Goal: Information Seeking & Learning: Learn about a topic

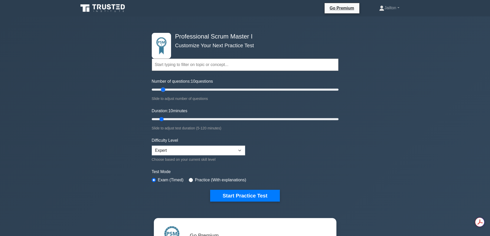
drag, startPoint x: 163, startPoint y: 89, endPoint x: 166, endPoint y: 89, distance: 2.8
click at [164, 89] on input "Number of questions: 10 questions" at bounding box center [245, 90] width 187 height 6
type input "20"
click at [166, 89] on input "Number of questions: 15 questions" at bounding box center [245, 90] width 187 height 6
click at [167, 120] on input "Duration: 10 minutes" at bounding box center [245, 119] width 187 height 6
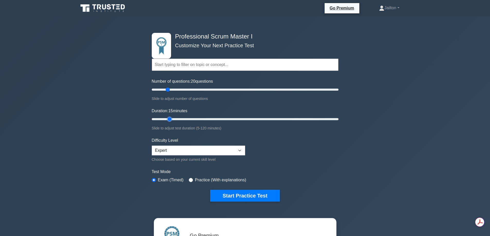
click at [172, 118] on input "Duration: 15 minutes" at bounding box center [245, 119] width 187 height 6
click at [173, 118] on input "Duration: 15 minutes" at bounding box center [245, 119] width 187 height 6
click at [172, 117] on input "Duration: 15 minutes" at bounding box center [245, 119] width 187 height 6
type input "20"
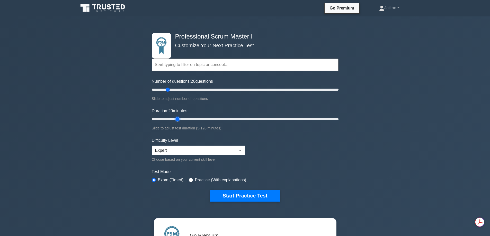
click at [174, 119] on input "Duration: 20 minutes" at bounding box center [245, 119] width 187 height 6
click at [169, 150] on select "Beginner Intermediate Expert" at bounding box center [198, 151] width 93 height 10
select select "beginner"
click at [152, 146] on select "Beginner Intermediate Expert" at bounding box center [198, 151] width 93 height 10
click at [256, 197] on button "Start Practice Test" at bounding box center [244, 196] width 69 height 12
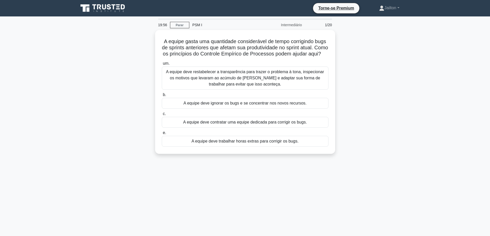
click at [364, 91] on div "A equipe gasta uma quantidade considerável de tempo corrigindo bugs de sprints …" at bounding box center [244, 95] width 339 height 130
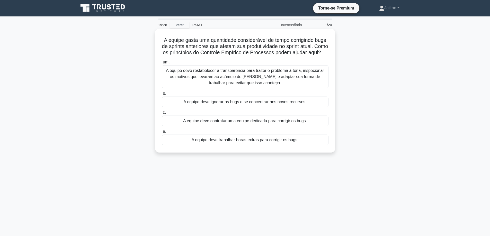
click at [217, 83] on font "A equipe deve restabelecer a transparência para trazer o problema à tona, inspe…" at bounding box center [245, 76] width 158 height 17
click at [162, 64] on input "um. A equipe deve restabelecer a transparência para trazer o problema à tona, i…" at bounding box center [162, 62] width 0 height 3
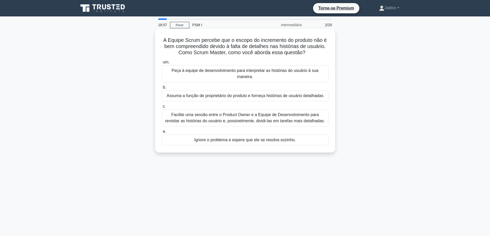
click at [221, 113] on font "Facilite uma sessão entre o Product Owner e a Equipe de Desenvolvimento para re…" at bounding box center [245, 118] width 160 height 11
click at [162, 108] on input "c. Facilite uma sessão entre o Product Owner e a Equipe de Desenvolvimento para…" at bounding box center [162, 106] width 0 height 3
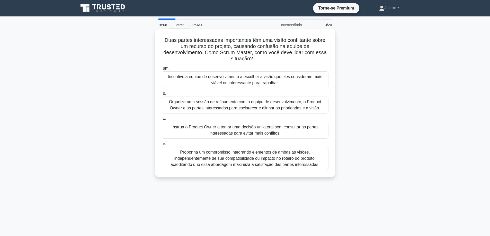
click at [239, 105] on font "Organize uma sessão de refinamento com a equipe de desenvolvimento, o Product O…" at bounding box center [245, 105] width 152 height 11
click at [162, 95] on input "b. Organize uma sessão de refinamento com a equipe de desenvolvimento, o Produc…" at bounding box center [162, 93] width 0 height 3
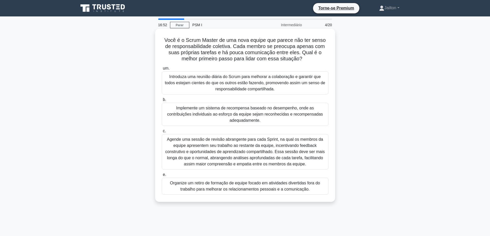
click at [258, 83] on font "Introduza uma reunião diária do Scrum para melhorar a colaboração e garantir qu…" at bounding box center [245, 83] width 160 height 17
click at [162, 70] on input "um. Introduza uma reunião diária do Scrum para melhorar a colaboração e garanti…" at bounding box center [162, 68] width 0 height 3
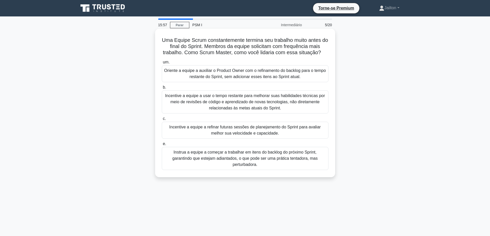
click at [258, 131] on font "Incentive a equipe a refinar futuras sessões de planejamento do Sprint para ava…" at bounding box center [244, 130] width 151 height 11
click at [162, 121] on input "c. Incentive a equipe a refinar futuras sessões de planejamento do Sprint para …" at bounding box center [162, 118] width 0 height 3
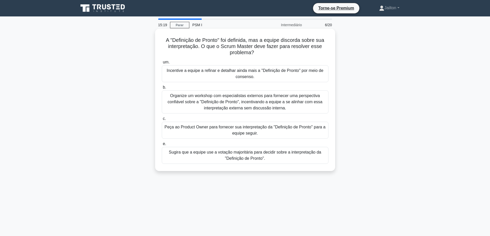
click at [255, 74] on font "Incentive a equipe a refinar e detalhar ainda mais a "Definição de Pronto" por …" at bounding box center [245, 73] width 157 height 11
click at [162, 64] on input "um. Incentive a equipe a refinar e detalhar ainda mais a "Definição de Pronto" …" at bounding box center [162, 62] width 0 height 3
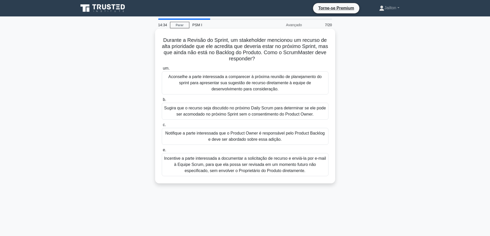
click at [228, 79] on font "Aconselhe a parte interessada a comparecer à próxima reunião de planejamento do…" at bounding box center [244, 83] width 153 height 17
click at [162, 70] on input "um. Aconselhe a parte interessada a comparecer à próxima reunião de planejament…" at bounding box center [162, 68] width 0 height 3
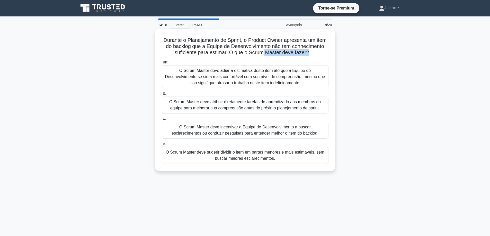
drag, startPoint x: 282, startPoint y: 54, endPoint x: 309, endPoint y: 54, distance: 26.5
click at [309, 54] on font "Durante o Planejamento de Sprint, o Product Owner apresenta um item do backlog …" at bounding box center [245, 46] width 163 height 18
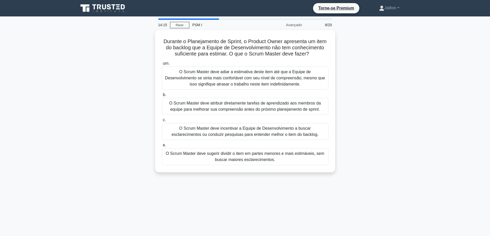
click at [441, 70] on main "14:15 Parar PSM I Avançado 8/20 Durante o Planejamento de Sprint, o Product Own…" at bounding box center [245, 146] width 490 height 261
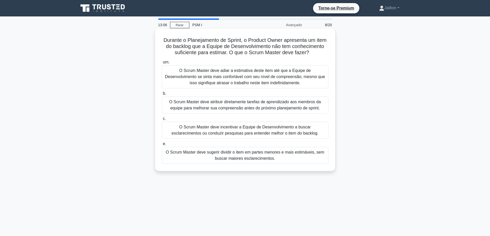
click at [238, 157] on font "O Scrum Master deve sugerir dividir o item em partes menores e mais estimáveis,…" at bounding box center [245, 155] width 158 height 11
click at [162, 146] on input "e. O Scrum Master deve sugerir dividir o item em partes menores e mais estimáve…" at bounding box center [162, 143] width 0 height 3
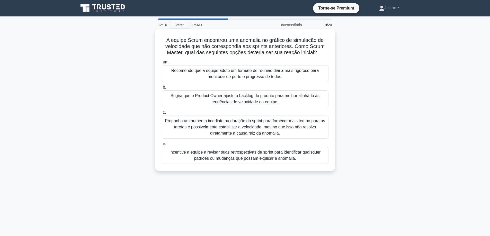
click at [255, 157] on font "Incentive a equipe a revisar suas retrospectivas de sprint para identificar qua…" at bounding box center [244, 155] width 151 height 11
click at [162, 146] on input "e. Incentive a equipe a revisar suas retrospectivas de sprint para identificar …" at bounding box center [162, 143] width 0 height 3
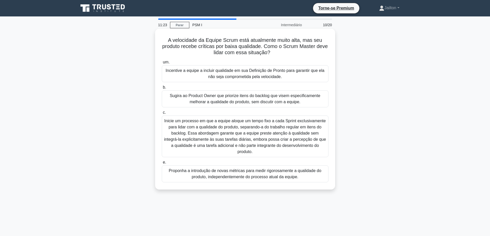
click at [252, 75] on font "Incentive a equipe a incluir qualidade em sua Definição de Pronto para garantir…" at bounding box center [245, 73] width 159 height 11
click at [162, 64] on input "um. Incentive a equipe a incluir qualidade em sua Definição de Pronto para gara…" at bounding box center [162, 62] width 0 height 3
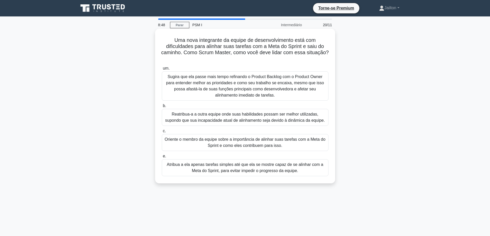
click at [250, 170] on font "Atribua a ela apenas tarefas simples até que ela se mostre capaz de se alinhar …" at bounding box center [245, 167] width 156 height 11
click at [162, 158] on input "e. Atribua a ela apenas tarefas simples até que ela se mostre capaz de se alinh…" at bounding box center [162, 156] width 0 height 3
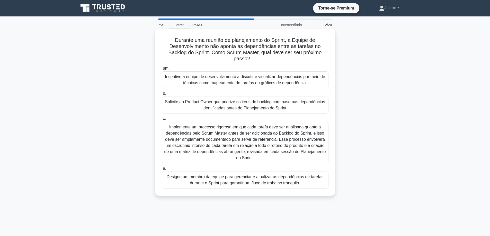
click at [253, 78] on font "Incentive a equipe de desenvolvimento a discutir e visualizar dependências por …" at bounding box center [245, 80] width 160 height 11
click at [162, 70] on input "um. Incentive a equipe de desenvolvimento a discutir e visualizar dependências …" at bounding box center [162, 68] width 0 height 3
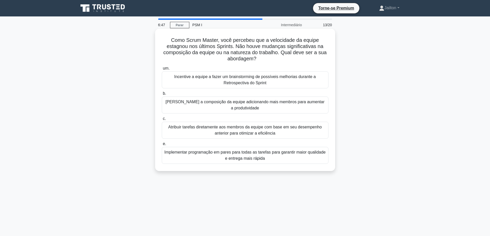
click at [248, 78] on font "Incentive a equipe a fazer um brainstorming de possíveis melhorias durante a Re…" at bounding box center [245, 80] width 142 height 11
click at [162, 70] on input "um. Incentive a equipe a fazer um brainstorming de possíveis melhorias durante …" at bounding box center [162, 68] width 0 height 3
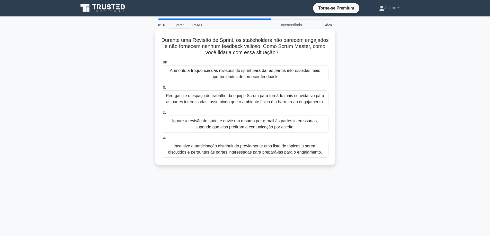
click at [216, 151] on font "Incentive a participação distribuindo previamente uma lista de tópicos a serem …" at bounding box center [245, 149] width 154 height 11
click at [162, 140] on input "e. Incentive a participação distribuindo previamente uma lista de tópicos a ser…" at bounding box center [162, 137] width 0 height 3
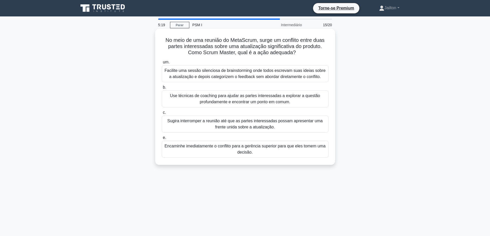
click at [260, 101] on font "Use técnicas de coaching para ajudar as partes interessadas a explorar a questã…" at bounding box center [245, 99] width 150 height 11
click at [162, 89] on input "b. Use técnicas de coaching para ajudar as partes interessadas a explorar a que…" at bounding box center [162, 87] width 0 height 3
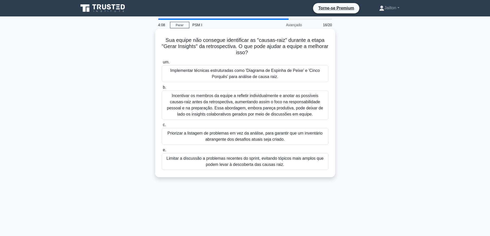
click at [258, 74] on font "Implementar técnicas estruturadas como 'Diagrama de Espinha de Peixe' e 'Cinco …" at bounding box center [245, 74] width 162 height 12
click at [162, 64] on input "um. Implementar técnicas estruturadas como 'Diagrama de Espinha de Peixe' e 'Ci…" at bounding box center [162, 62] width 0 height 3
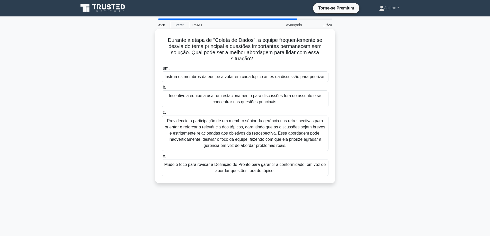
click at [244, 100] on font "Incentive a equipe a usar um estacionamento para discussões fora do assunto e s…" at bounding box center [245, 99] width 152 height 11
click at [162, 89] on input "b. Incentive a equipe a usar um estacionamento para discussões fora do assunto …" at bounding box center [162, 87] width 0 height 3
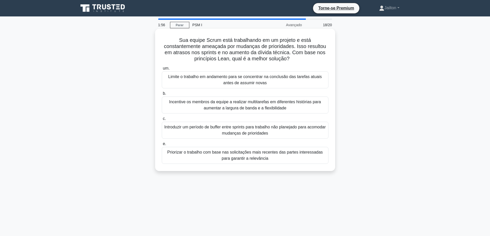
click at [245, 106] on font "Incentive os membros da equipe a realizar multitarefas em diferentes histórias …" at bounding box center [245, 105] width 152 height 11
click at [162, 95] on input "b. Incentive os membros da equipe a realizar multitarefas em diferentes históri…" at bounding box center [162, 93] width 0 height 3
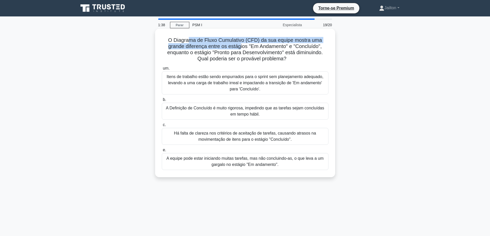
drag, startPoint x: 199, startPoint y: 46, endPoint x: 241, endPoint y: 48, distance: 42.0
click at [241, 48] on font "O Diagrama de Fluxo Cumulativo (CFD) da sua equipe mostra uma grande diferença …" at bounding box center [245, 49] width 156 height 24
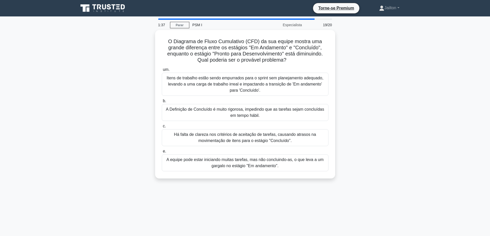
click at [426, 73] on main "1:37 Parar PSM I Especialista 19/20 O Diagrama de Fluxo Cumulativo (CFD) da sua…" at bounding box center [245, 146] width 490 height 261
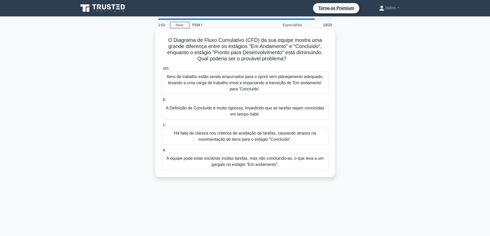
click at [259, 162] on font "A equipe pode estar iniciando muitas tarefas, mas não concluindo-as, o que leva…" at bounding box center [244, 161] width 157 height 11
click at [162, 152] on input "e. A equipe pode estar iniciando muitas tarefas, mas não concluindo-as, o que l…" at bounding box center [162, 150] width 0 height 3
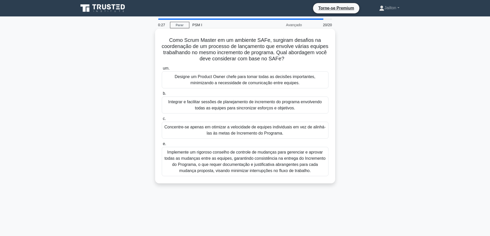
click at [227, 106] on font "Integrar e facilitar sessões de planejamento de incremento do programa envolven…" at bounding box center [244, 105] width 153 height 11
click at [162, 95] on input "b. Integrar e facilitar sessões de planejamento de incremento do programa envol…" at bounding box center [162, 93] width 0 height 3
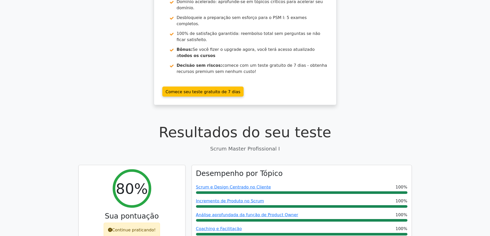
scroll to position [77, 0]
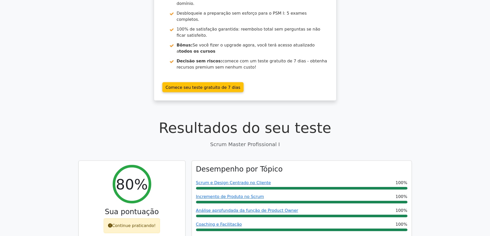
click at [416, 60] on div "Torne-se Premium Pacote de Preparação para o Professional Scrum Master I (2025)…" at bounding box center [245, 25] width 490 height 164
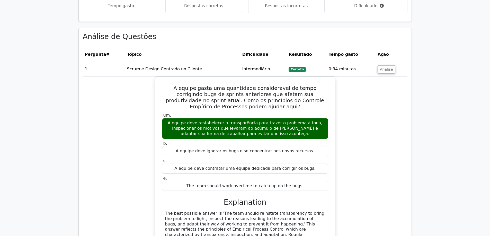
scroll to position [488, 0]
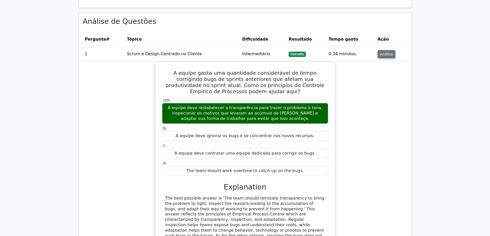
click at [389, 50] on button "Análise" at bounding box center [386, 54] width 18 height 8
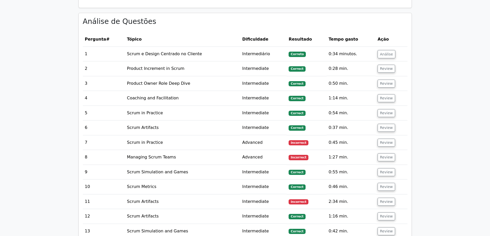
click at [256, 51] on font "Intermediário" at bounding box center [256, 53] width 28 height 5
copy font "Intermediário"
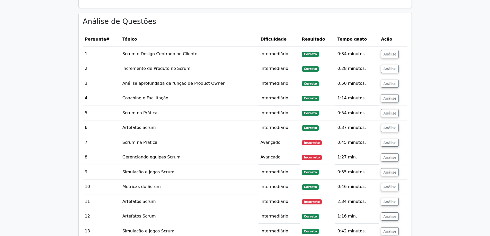
click at [272, 140] on font "Avançado" at bounding box center [270, 142] width 20 height 5
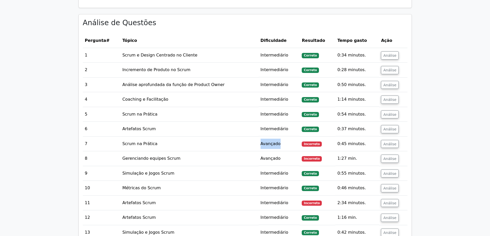
copy font "Avançado"
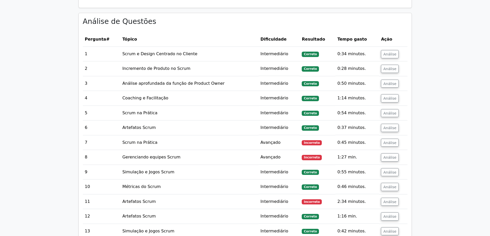
click at [270, 170] on font "Intermediário" at bounding box center [274, 172] width 28 height 5
copy font "Intermediário"
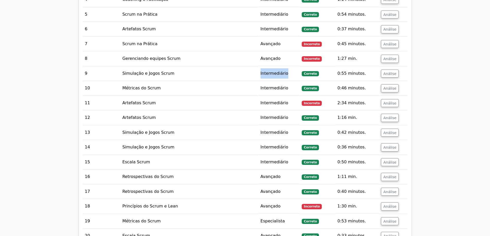
scroll to position [591, 0]
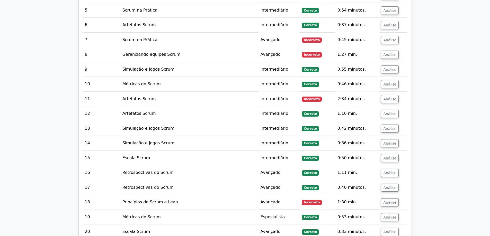
click at [274, 170] on font "Avançado" at bounding box center [270, 172] width 20 height 5
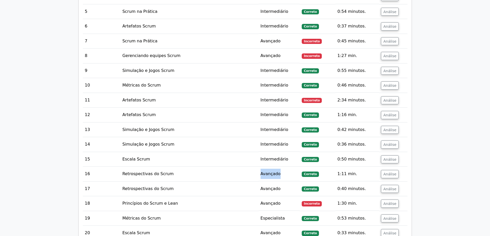
copy font "Avançado"
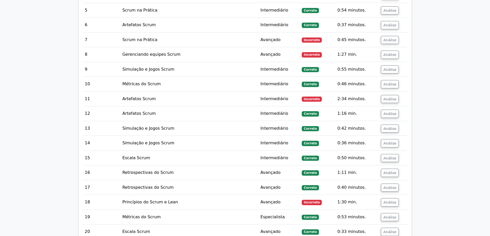
click at [273, 215] on font "Especialista" at bounding box center [272, 217] width 24 height 5
copy font "Especialista"
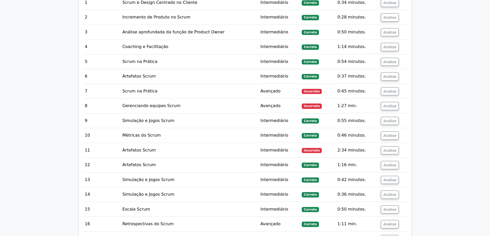
scroll to position [488, 0]
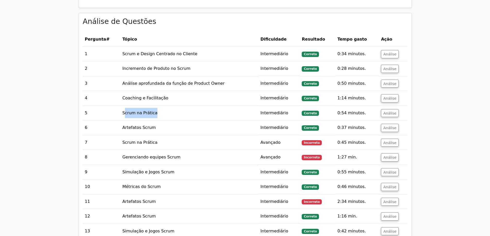
drag, startPoint x: 124, startPoint y: 103, endPoint x: 163, endPoint y: 102, distance: 39.3
click at [163, 106] on td "Scrum na Prática" at bounding box center [189, 113] width 138 height 15
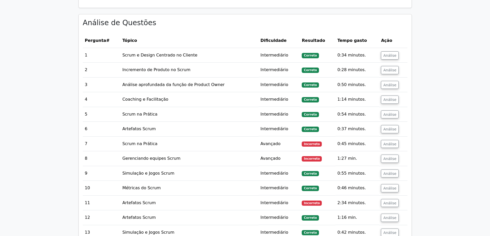
click at [41, 116] on main "Torne-se Premium Pacote de Preparação para o Professional Scrum Master I (2025)…" at bounding box center [245, 48] width 490 height 1041
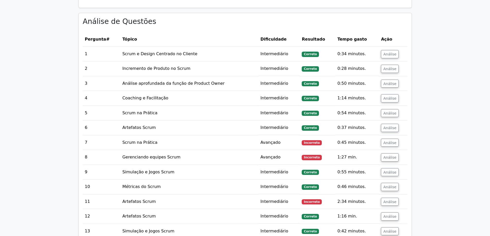
click at [126, 125] on font "Artefatos Scrum" at bounding box center [138, 127] width 33 height 5
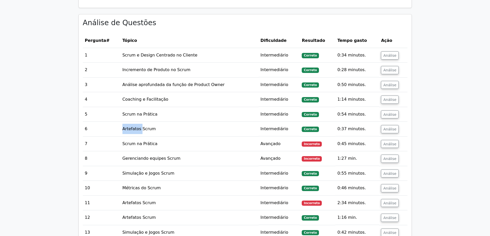
click at [63, 195] on main "Torne-se Premium Pacote de Preparação para o Professional Scrum Master I (2025)…" at bounding box center [245, 48] width 490 height 1041
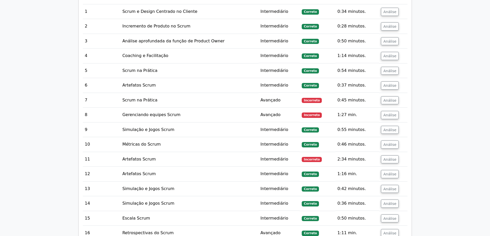
scroll to position [540, 0]
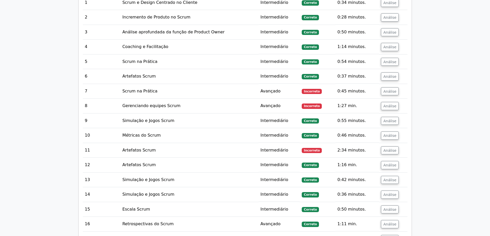
click at [139, 103] on font "Gerenciando equipes Scrum" at bounding box center [151, 105] width 58 height 5
click at [135, 118] on font "Simulação e Jogos Scrum" at bounding box center [148, 120] width 52 height 5
click at [165, 202] on td "Escala Scrum" at bounding box center [189, 209] width 138 height 15
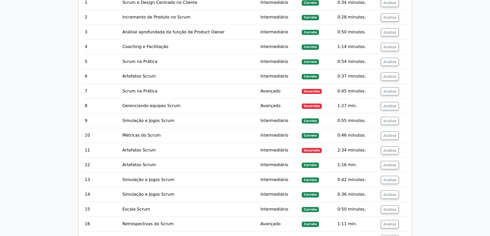
click at [125, 133] on font "Métricas do Scrum" at bounding box center [141, 135] width 38 height 5
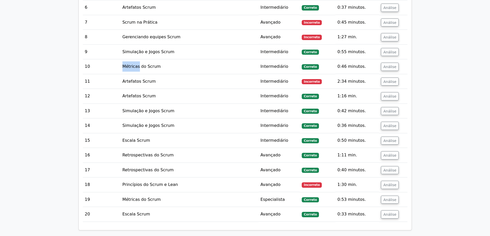
scroll to position [617, 0]
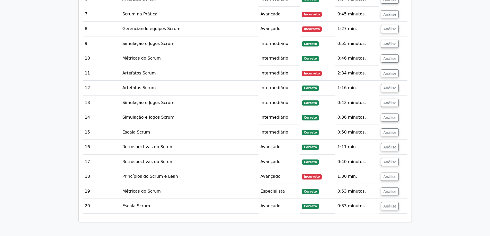
click at [133, 130] on font "Escala Scrum" at bounding box center [136, 132] width 28 height 5
drag, startPoint x: 132, startPoint y: 135, endPoint x: 155, endPoint y: 135, distance: 23.7
click at [155, 144] on font "Retrospectivas do Scrum" at bounding box center [147, 146] width 51 height 5
drag, startPoint x: 126, startPoint y: 165, endPoint x: 162, endPoint y: 164, distance: 36.5
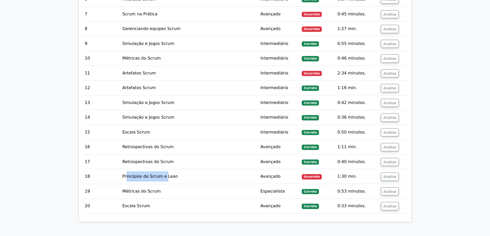
click at [162, 174] on font "Princípios do Scrum e Lean" at bounding box center [150, 176] width 56 height 5
drag, startPoint x: 172, startPoint y: 164, endPoint x: 122, endPoint y: 167, distance: 49.9
click at [122, 169] on td "Princípios do Scrum e Lean" at bounding box center [189, 176] width 138 height 15
copy font "Princípios do Scrum e Lean"
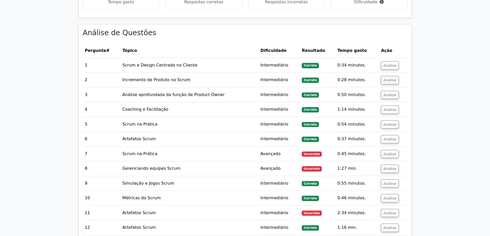
scroll to position [463, 0]
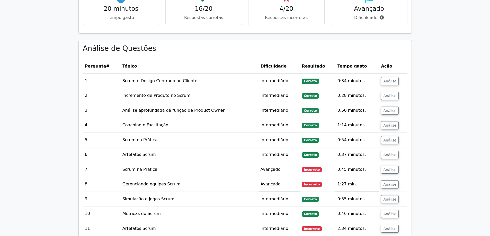
click at [429, 103] on main "Torne-se Premium Pacote de Preparação para o Professional Scrum Master I (2025)…" at bounding box center [245, 74] width 490 height 1041
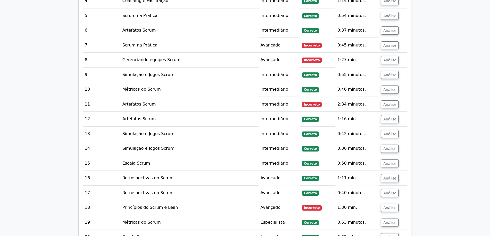
scroll to position [591, 0]
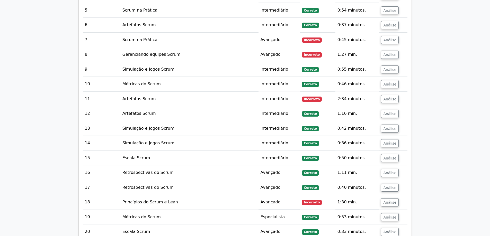
drag, startPoint x: 196, startPoint y: 61, endPoint x: 328, endPoint y: 73, distance: 132.9
click at [328, 73] on tbody "1 Scrum e Design Centrado no Cliente Intermediário [GEOGRAPHIC_DATA] 0:34 minut…" at bounding box center [245, 92] width 324 height 296
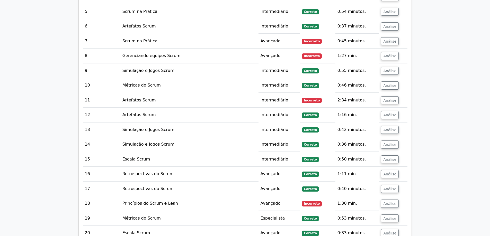
drag, startPoint x: 464, startPoint y: 172, endPoint x: 459, endPoint y: 222, distance: 50.2
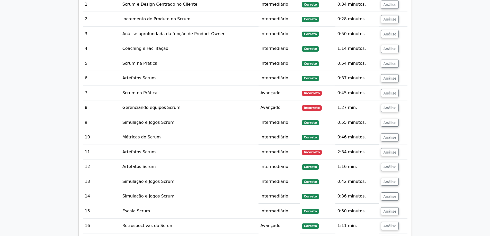
scroll to position [463, 0]
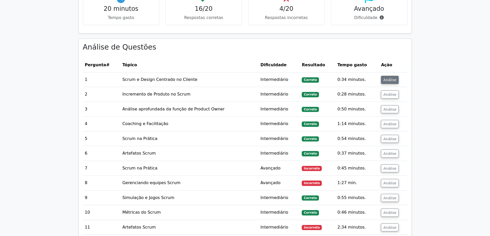
click at [383, 78] on font "Análise" at bounding box center [389, 80] width 13 height 4
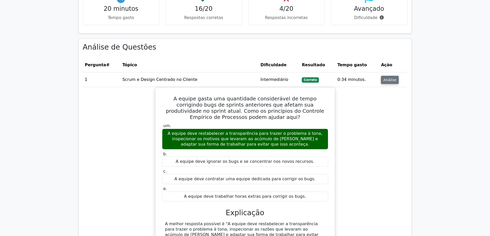
click at [385, 78] on font "Análise" at bounding box center [389, 80] width 13 height 4
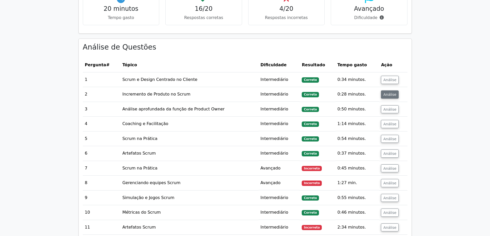
click at [386, 93] on font "Análise" at bounding box center [389, 95] width 13 height 4
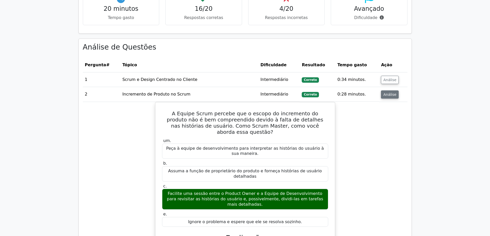
click at [390, 93] on font "Análise" at bounding box center [389, 95] width 13 height 4
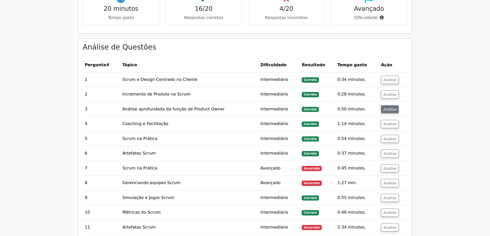
click at [387, 107] on font "Análise" at bounding box center [389, 109] width 13 height 4
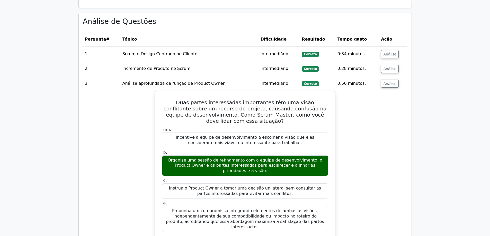
scroll to position [514, 0]
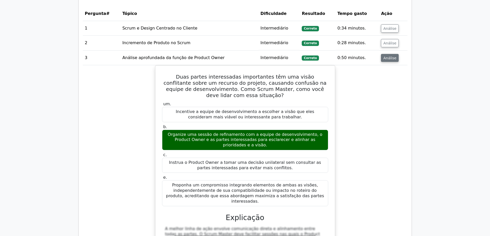
click at [390, 56] on font "Análise" at bounding box center [389, 58] width 13 height 4
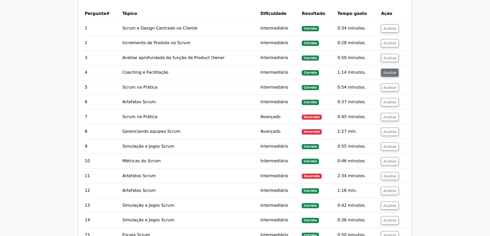
click at [387, 69] on button "Análise" at bounding box center [390, 73] width 18 height 8
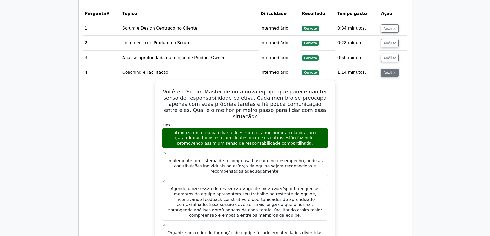
click at [384, 71] on font "Análise" at bounding box center [389, 73] width 13 height 4
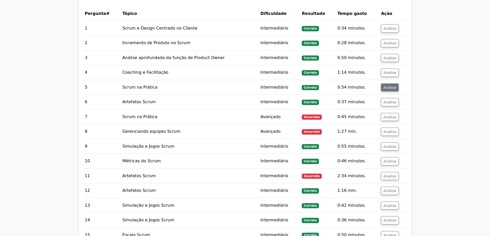
click at [384, 85] on font "Análise" at bounding box center [389, 87] width 13 height 4
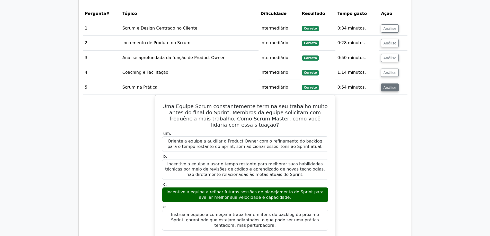
click at [386, 85] on font "Análise" at bounding box center [389, 87] width 13 height 4
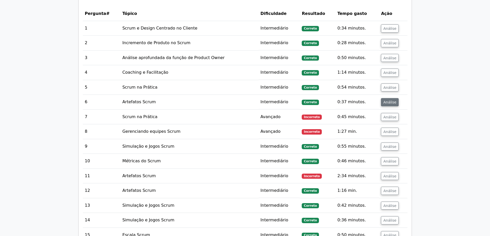
click at [389, 98] on button "Análise" at bounding box center [390, 102] width 18 height 8
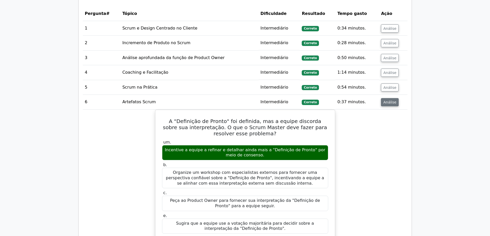
click at [389, 100] on font "Análise" at bounding box center [389, 102] width 13 height 4
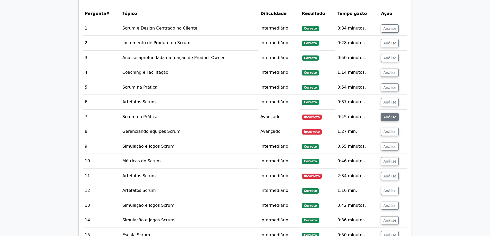
click at [391, 115] on font "Análise" at bounding box center [389, 117] width 13 height 4
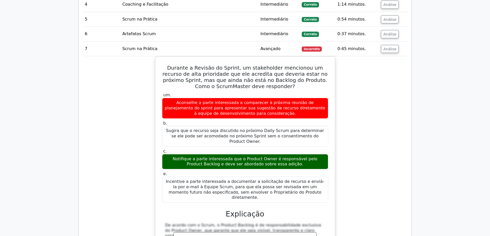
scroll to position [591, 0]
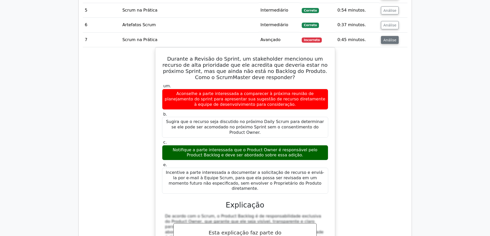
click at [386, 38] on font "Análise" at bounding box center [389, 40] width 13 height 4
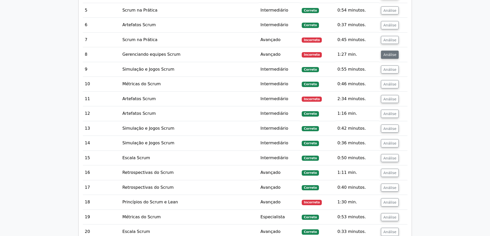
click at [385, 53] on font "Análise" at bounding box center [389, 55] width 13 height 4
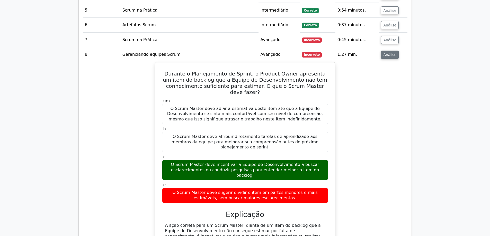
click at [383, 53] on font "Análise" at bounding box center [389, 55] width 13 height 4
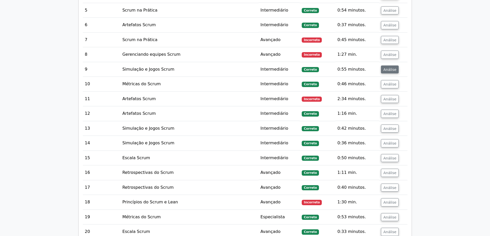
click at [389, 67] on font "Análise" at bounding box center [389, 69] width 13 height 4
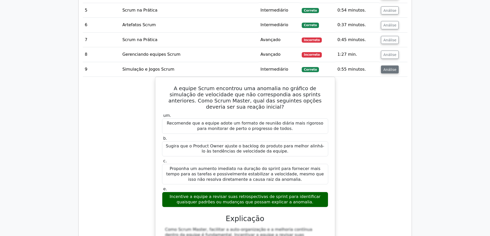
click at [388, 67] on font "Análise" at bounding box center [389, 69] width 13 height 4
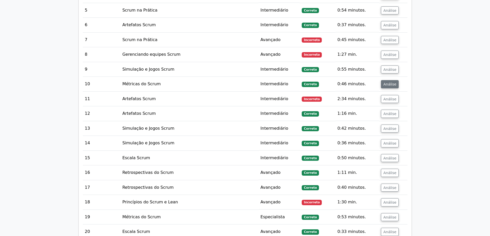
click at [390, 82] on font "Análise" at bounding box center [389, 84] width 13 height 4
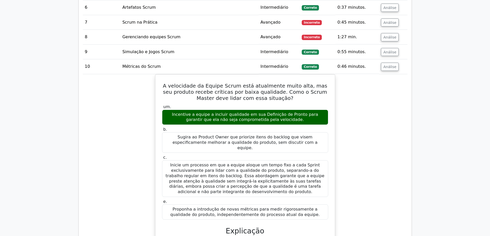
scroll to position [617, 0]
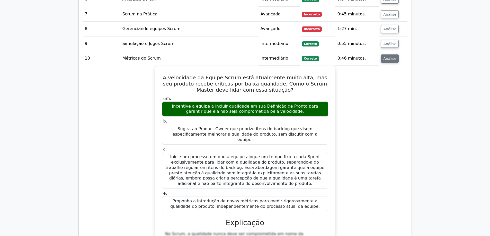
click at [389, 57] on font "Análise" at bounding box center [389, 59] width 13 height 4
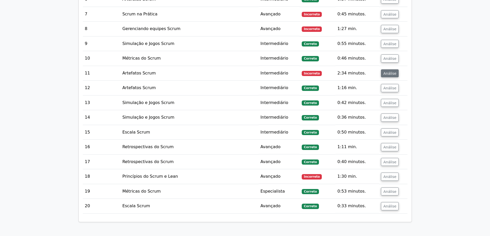
click at [388, 69] on button "Análise" at bounding box center [390, 73] width 18 height 8
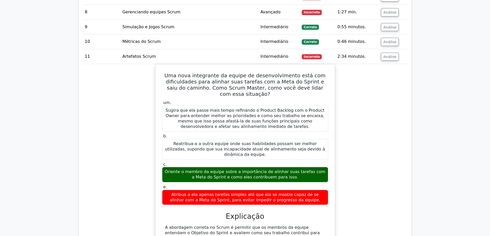
scroll to position [643, 0]
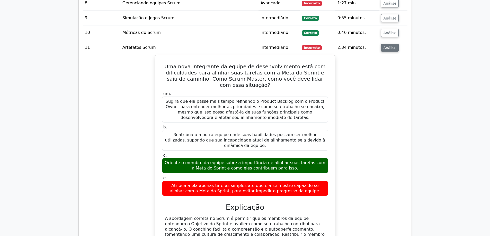
click at [389, 46] on font "Análise" at bounding box center [389, 48] width 13 height 4
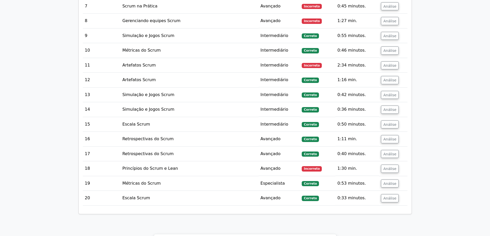
scroll to position [591, 0]
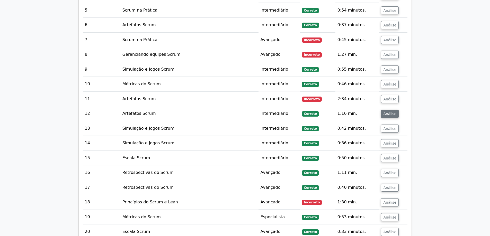
click at [390, 112] on font "Análise" at bounding box center [389, 114] width 13 height 4
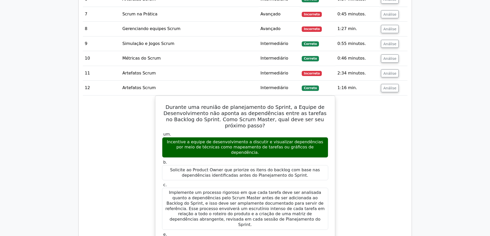
scroll to position [643, 0]
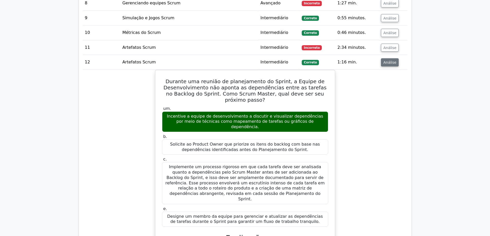
click at [389, 60] on font "Análise" at bounding box center [389, 62] width 13 height 4
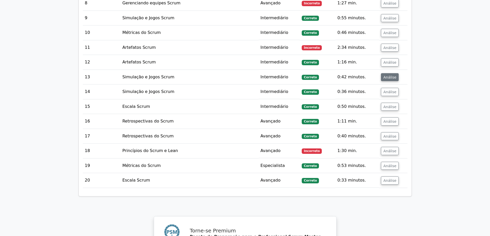
click at [388, 75] on font "Análise" at bounding box center [389, 77] width 13 height 4
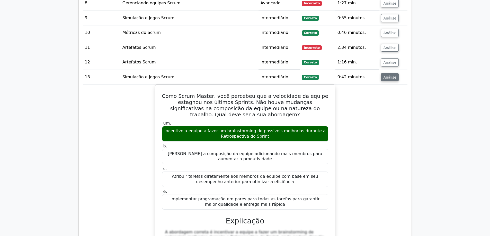
click at [388, 75] on font "Análise" at bounding box center [389, 77] width 13 height 4
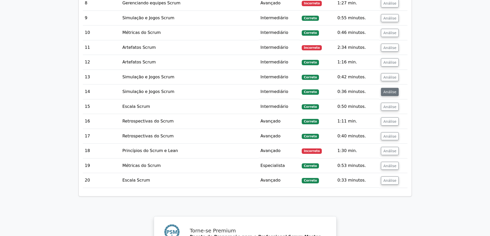
click at [391, 90] on font "Análise" at bounding box center [389, 92] width 13 height 4
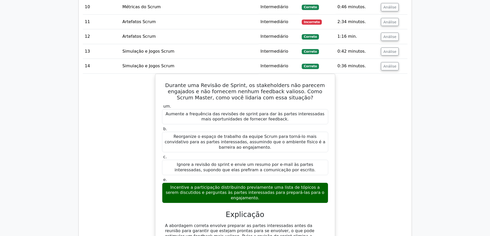
scroll to position [694, 0]
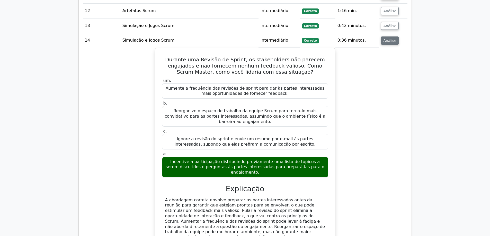
click at [387, 39] on font "Análise" at bounding box center [389, 41] width 13 height 4
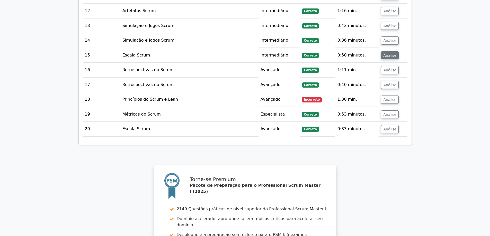
click at [391, 53] on font "Análise" at bounding box center [389, 55] width 13 height 4
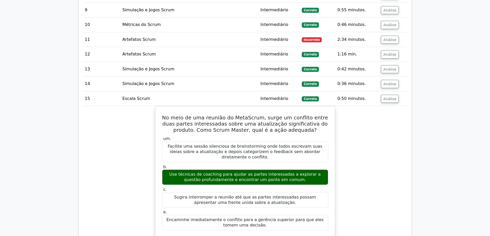
scroll to position [643, 0]
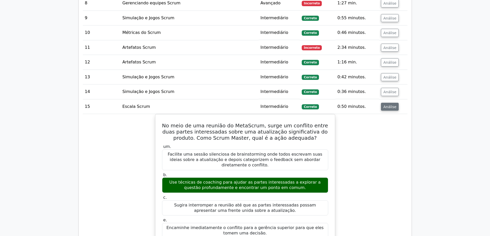
click at [392, 105] on font "Análise" at bounding box center [389, 107] width 13 height 4
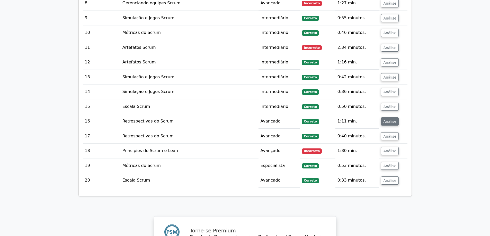
click at [390, 120] on font "Análise" at bounding box center [389, 122] width 13 height 4
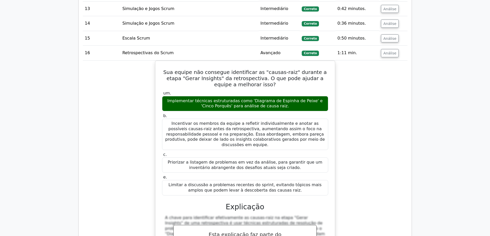
scroll to position [720, 0]
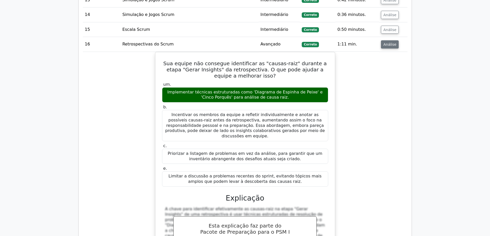
click at [393, 42] on font "Análise" at bounding box center [389, 44] width 13 height 4
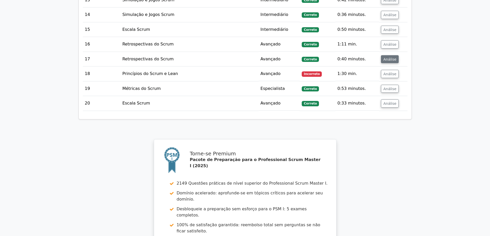
click at [389, 57] on font "Análise" at bounding box center [389, 59] width 13 height 4
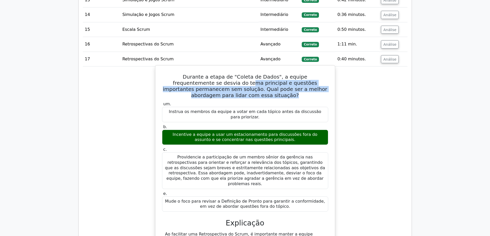
drag, startPoint x: 211, startPoint y: 73, endPoint x: 279, endPoint y: 86, distance: 69.9
click at [279, 86] on h5 "Durante a etapa de "Coleta de Dados", a equipe frequentemente se desvia do tema…" at bounding box center [244, 86] width 167 height 25
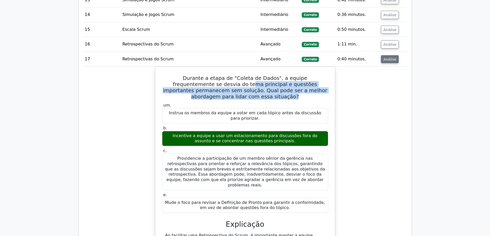
click at [388, 57] on font "Análise" at bounding box center [389, 59] width 13 height 4
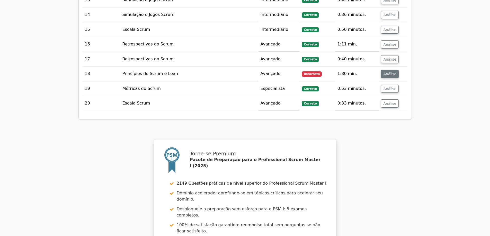
click at [384, 72] on font "Análise" at bounding box center [389, 74] width 13 height 4
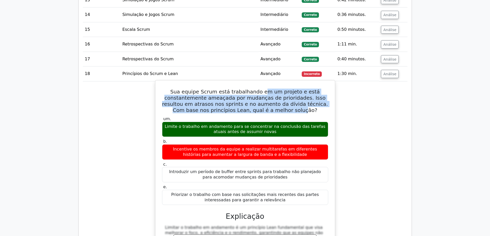
drag, startPoint x: 267, startPoint y: 82, endPoint x: 285, endPoint y: 97, distance: 23.9
click at [285, 97] on font "Sua equipe Scrum está trabalhando em um projeto e está constantemente ameaçada …" at bounding box center [245, 101] width 166 height 25
drag, startPoint x: 236, startPoint y: 137, endPoint x: 295, endPoint y: 145, distance: 59.2
click at [295, 147] on font "Incentive os membros da equipe a realizar multitarefas em diferentes histórias …" at bounding box center [244, 152] width 161 height 11
drag, startPoint x: 200, startPoint y: 115, endPoint x: 227, endPoint y: 117, distance: 26.8
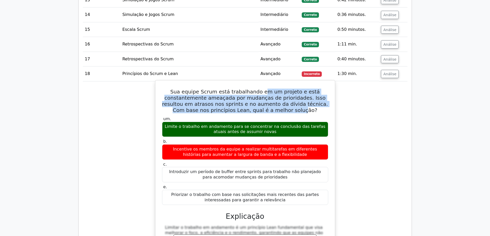
click at [227, 124] on font "Limite o trabalho em andamento para se concentrar na conclusão das tarefas atua…" at bounding box center [245, 129] width 161 height 10
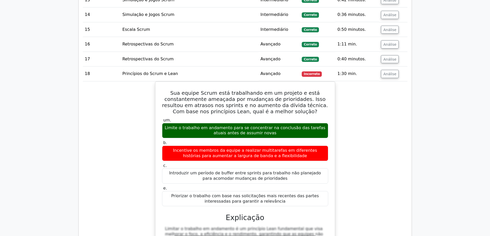
click at [352, 162] on div "Sua equipe Scrum está trabalhando em um projeto e está constantemente ameaçada …" at bounding box center [245, 202] width 324 height 242
click at [375, 98] on div "Sua equipe Scrum está trabalhando em um projeto e está constantemente ameaçada …" at bounding box center [245, 202] width 324 height 242
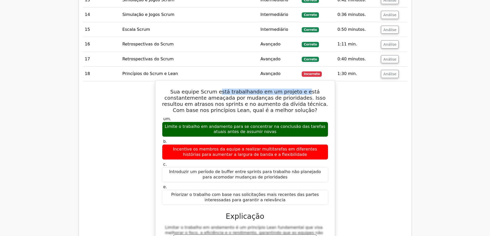
drag, startPoint x: 225, startPoint y: 79, endPoint x: 306, endPoint y: 81, distance: 80.5
click at [306, 89] on font "Sua equipe Scrum está trabalhando em um projeto e está constantemente ameaçada …" at bounding box center [245, 101] width 166 height 25
click at [256, 89] on font "Sua equipe Scrum está trabalhando em um projeto e está constantemente ameaçada …" at bounding box center [245, 101] width 166 height 25
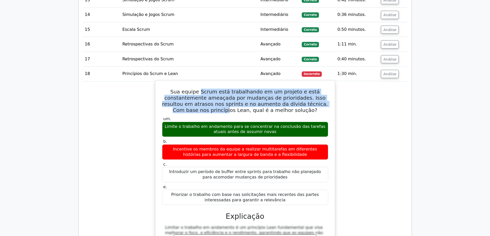
drag, startPoint x: 210, startPoint y: 81, endPoint x: 215, endPoint y: 98, distance: 18.4
click at [215, 98] on font "Sua equipe Scrum está trabalhando em um projeto e está constantemente ameaçada …" at bounding box center [245, 101] width 166 height 25
drag, startPoint x: 186, startPoint y: 115, endPoint x: 213, endPoint y: 115, distance: 26.7
click at [213, 124] on font "Limite o trabalho em andamento para se concentrar na conclusão das tarefas atua…" at bounding box center [245, 129] width 161 height 10
click at [177, 124] on font "Limite o trabalho em andamento para se concentrar na conclusão das tarefas atua…" at bounding box center [245, 129] width 161 height 10
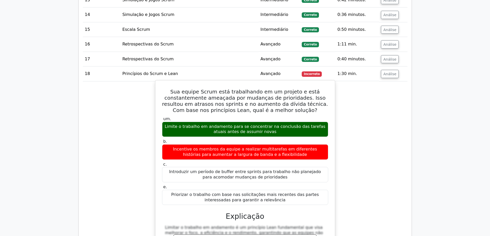
drag, startPoint x: 166, startPoint y: 116, endPoint x: 273, endPoint y: 118, distance: 106.7
click at [273, 124] on font "Limite o trabalho em andamento para se concentrar na conclusão das tarefas atua…" at bounding box center [244, 129] width 161 height 11
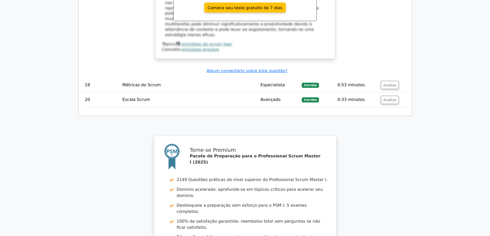
scroll to position [951, 0]
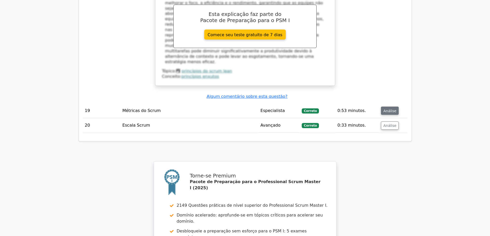
click at [389, 109] on font "Análise" at bounding box center [389, 111] width 13 height 4
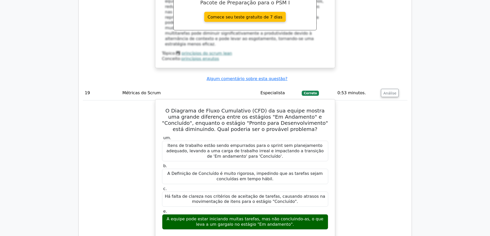
scroll to position [977, 0]
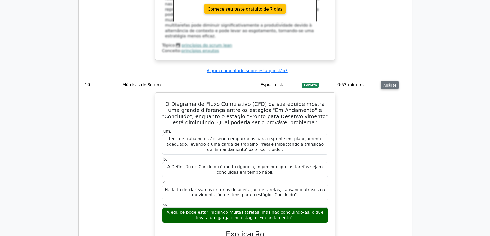
click at [384, 83] on font "Análise" at bounding box center [389, 85] width 13 height 4
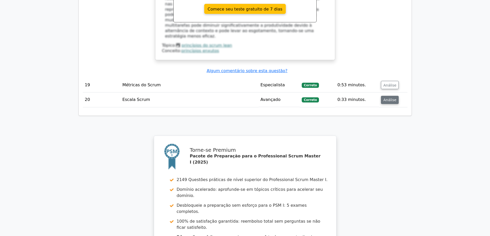
click at [387, 98] on font "Análise" at bounding box center [389, 100] width 13 height 4
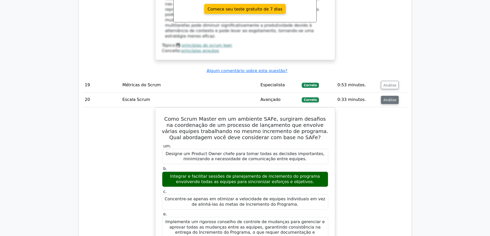
click at [386, 98] on font "Análise" at bounding box center [389, 100] width 13 height 4
